Goal: Task Accomplishment & Management: Complete application form

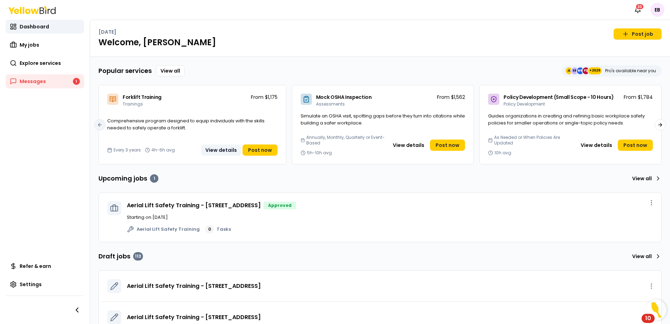
click at [219, 147] on button "View details" at bounding box center [221, 149] width 40 height 11
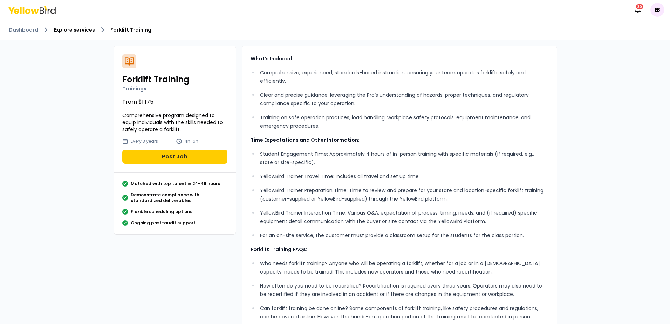
click at [65, 30] on link "Explore services" at bounding box center [74, 29] width 41 height 7
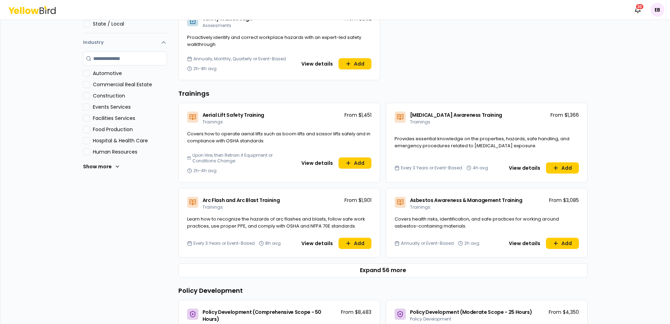
scroll to position [175, 0]
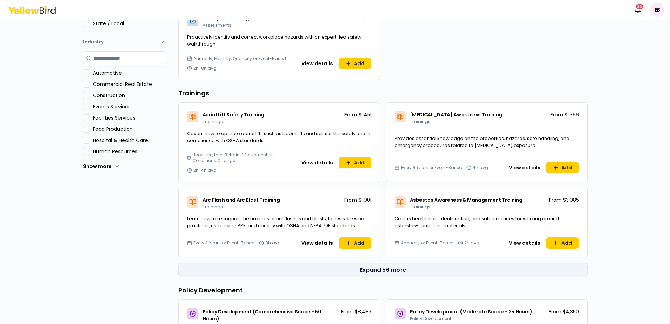
click at [377, 275] on button "Expand 56 more" at bounding box center [382, 270] width 409 height 14
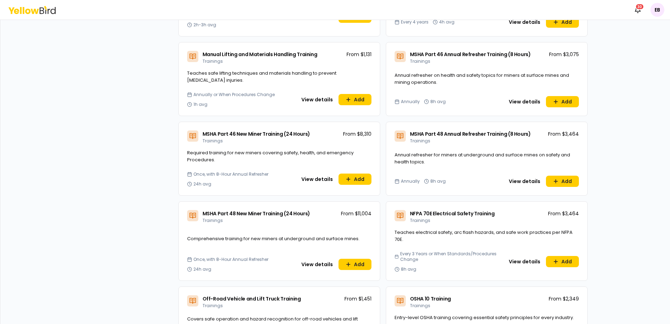
scroll to position [1576, 0]
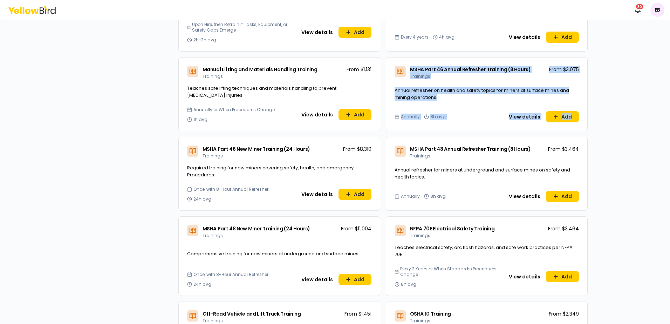
drag, startPoint x: 386, startPoint y: 54, endPoint x: 579, endPoint y: 111, distance: 200.6
click at [579, 111] on div "MSHA Part 46 Annual Refresher Training (8 Hours) Trainings From $3,075 Annual r…" at bounding box center [487, 94] width 202 height 74
copy div "MSHA Part 46 Annual Refresher Training (8 Hours) Trainings From $3,075 Annual r…"
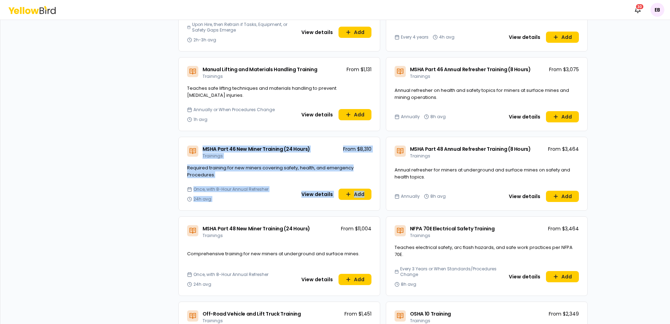
drag, startPoint x: 251, startPoint y: 137, endPoint x: 372, endPoint y: 192, distance: 133.1
click at [372, 192] on div "Dashboard Explore services For you All Recommended Assessments Trainings Policy…" at bounding box center [335, 172] width 670 height 304
copy div "MSHA Part 46 New Miner Training (24 Hours) Trainings From $8,310 Required train…"
click at [526, 111] on button "View details" at bounding box center [524, 116] width 40 height 11
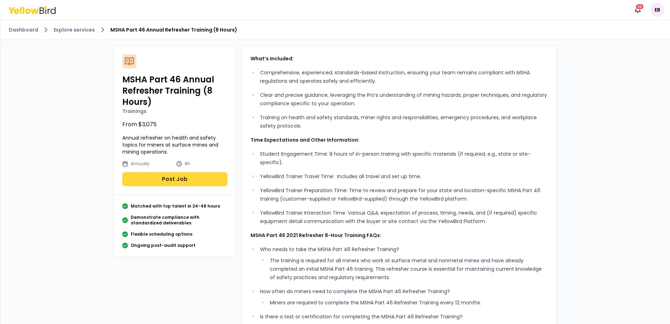
click at [157, 176] on button "Post Job" at bounding box center [174, 179] width 105 height 14
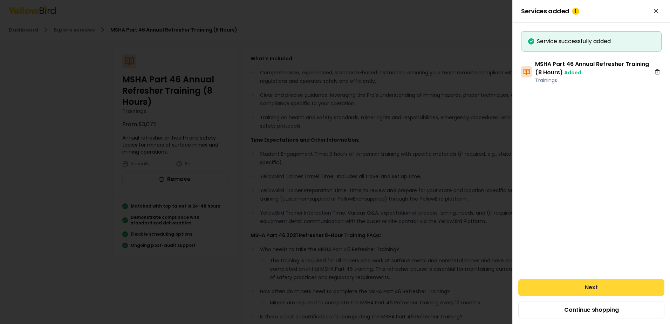
click at [603, 289] on button "Next" at bounding box center [591, 287] width 146 height 17
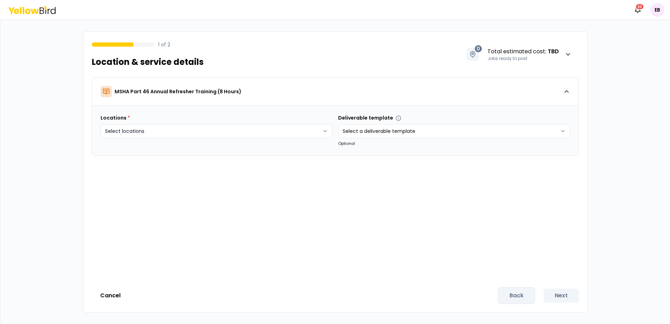
click at [265, 133] on html "Notifications 30 EB 1 of 2 Location & service details 0 Total estimated cost : …" at bounding box center [335, 162] width 670 height 324
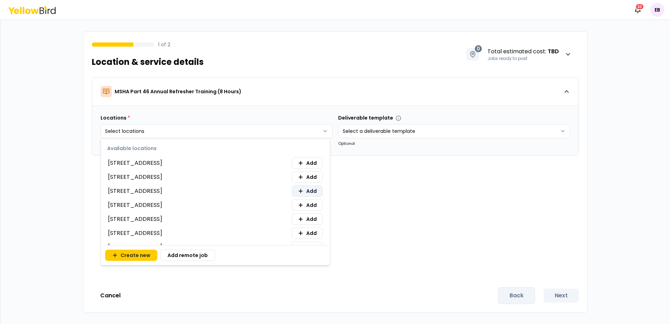
click at [307, 189] on span "Add" at bounding box center [311, 190] width 11 height 7
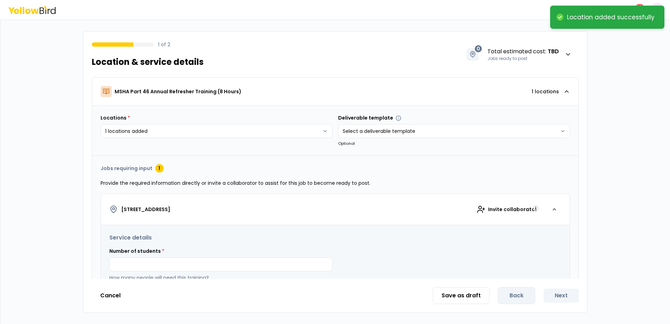
click at [491, 149] on html "**********" at bounding box center [335, 162] width 670 height 324
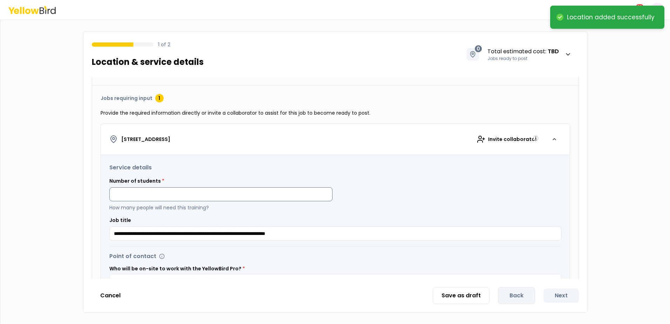
click at [240, 194] on input at bounding box center [220, 194] width 223 height 14
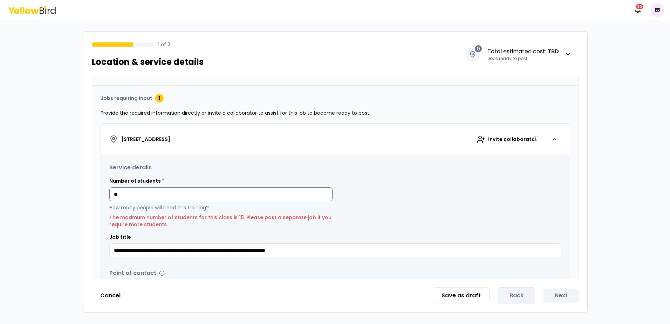
type input "*"
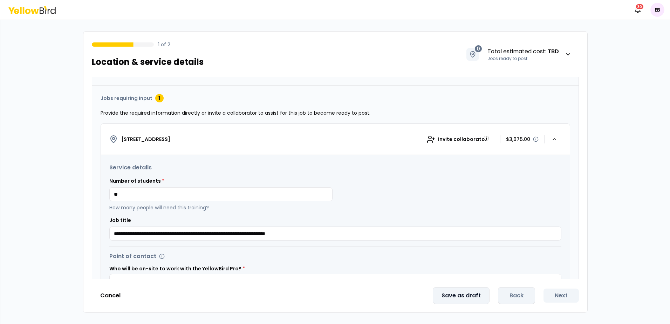
type input "**"
click at [468, 293] on button "Save as draft" at bounding box center [460, 295] width 57 height 17
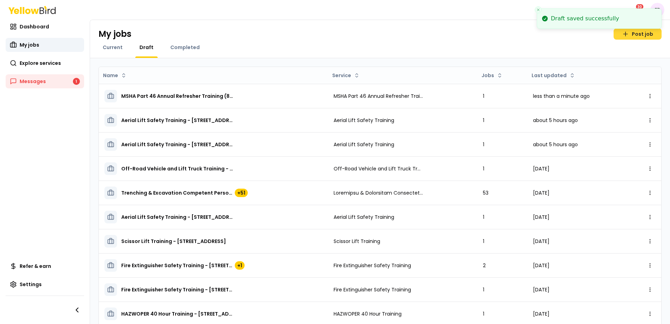
click at [638, 34] on link "Post job" at bounding box center [637, 33] width 48 height 11
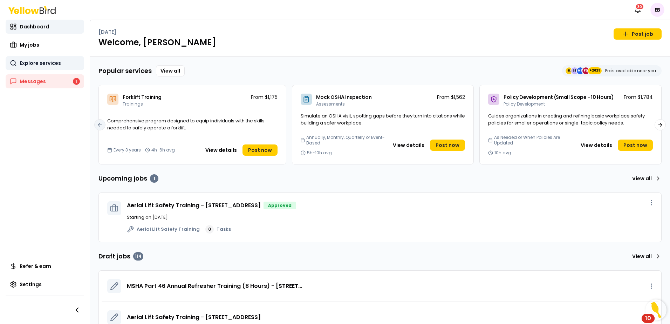
click at [51, 65] on span "Explore services" at bounding box center [40, 63] width 41 height 7
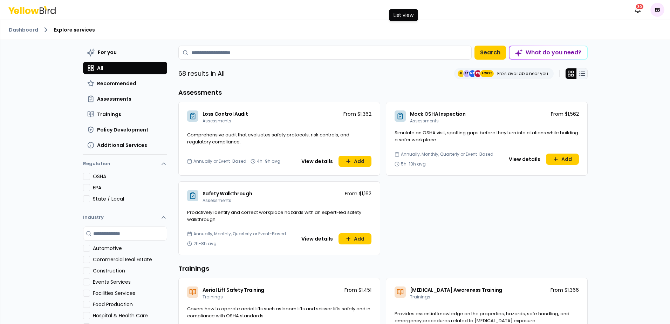
click at [580, 72] on line at bounding box center [582, 72] width 4 height 0
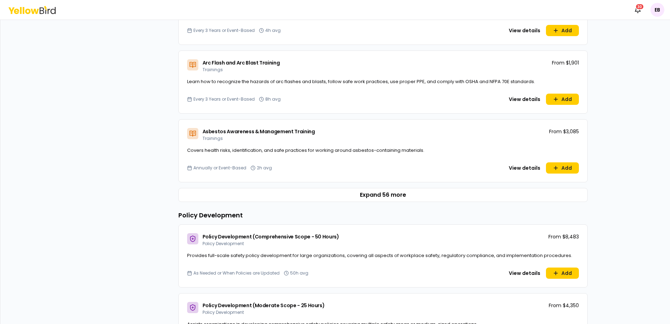
scroll to position [560, 0]
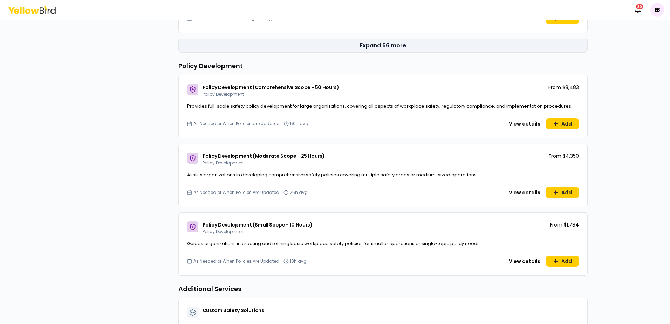
click at [396, 44] on button "Expand 56 more" at bounding box center [382, 46] width 409 height 14
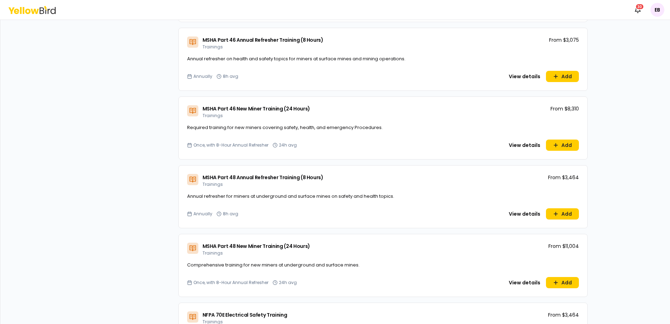
scroll to position [2697, 0]
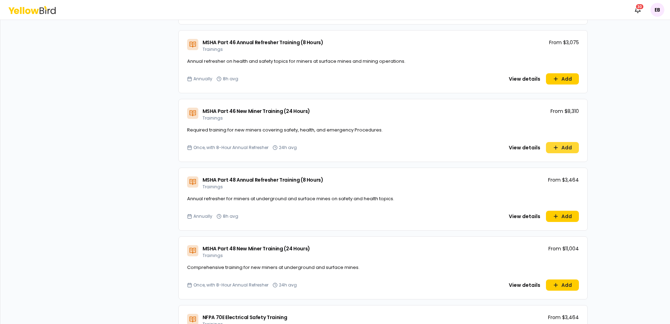
click at [561, 144] on button "Add" at bounding box center [562, 147] width 33 height 11
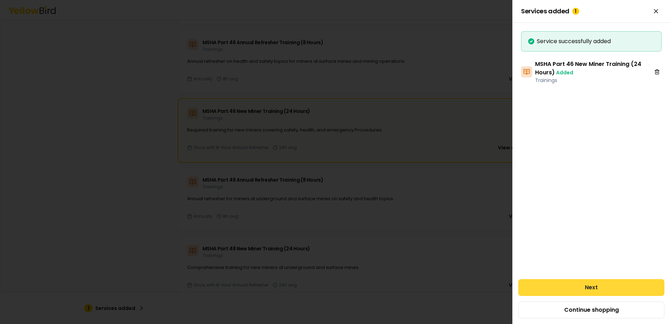
click at [604, 289] on button "Next" at bounding box center [591, 287] width 146 height 17
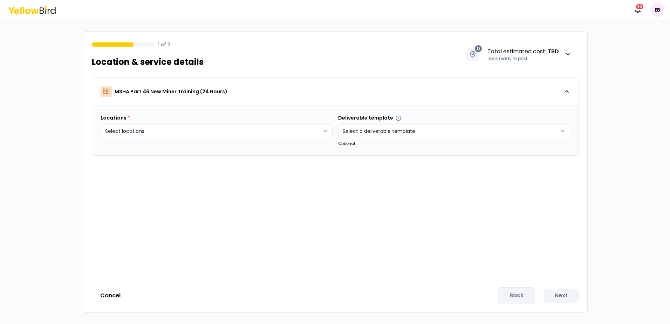
click at [168, 129] on html "Notifications 30 EB 1 of 2 Location & service details 0 Total estimated cost : …" at bounding box center [335, 162] width 670 height 324
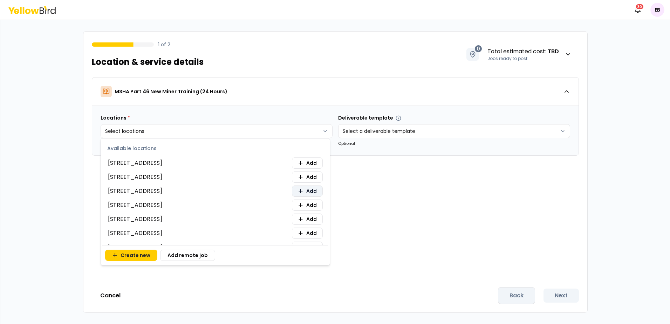
click at [312, 190] on button "Add" at bounding box center [307, 190] width 31 height 11
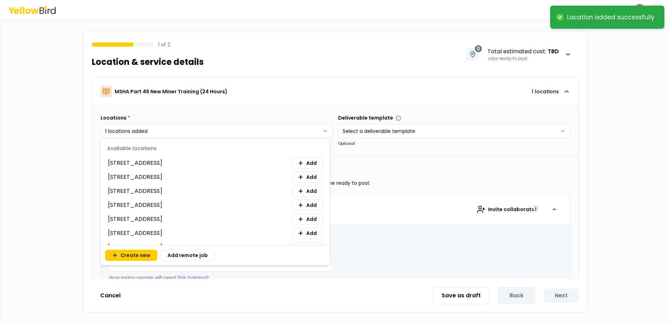
click at [415, 154] on html "**********" at bounding box center [335, 162] width 670 height 324
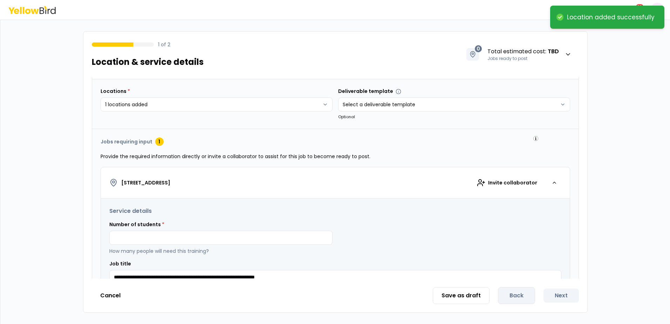
scroll to position [70, 0]
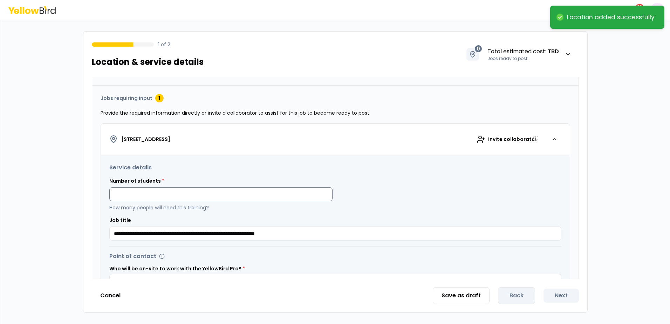
click at [175, 196] on input at bounding box center [220, 194] width 223 height 14
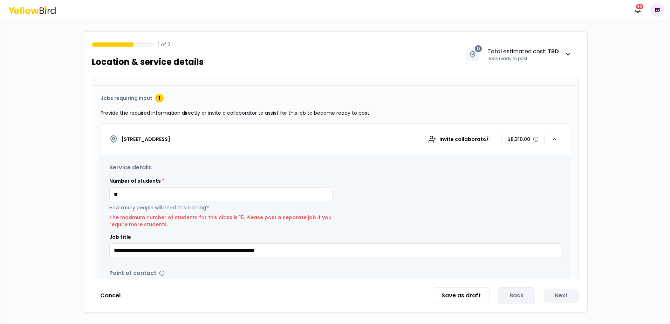
type input "*"
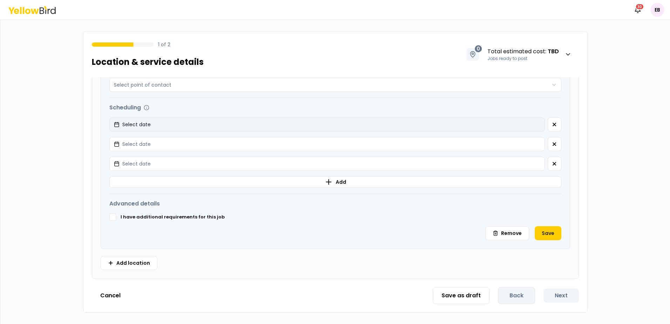
scroll to position [0, 0]
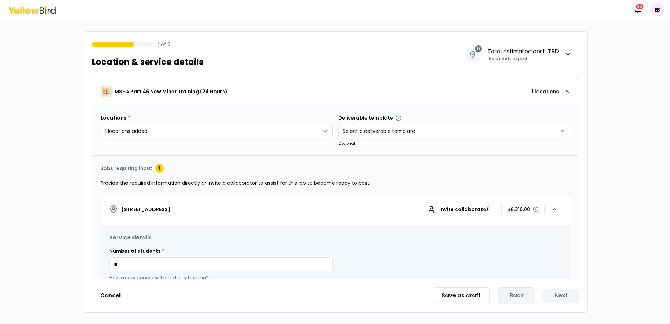
type input "**"
